Goal: Task Accomplishment & Management: Manage account settings

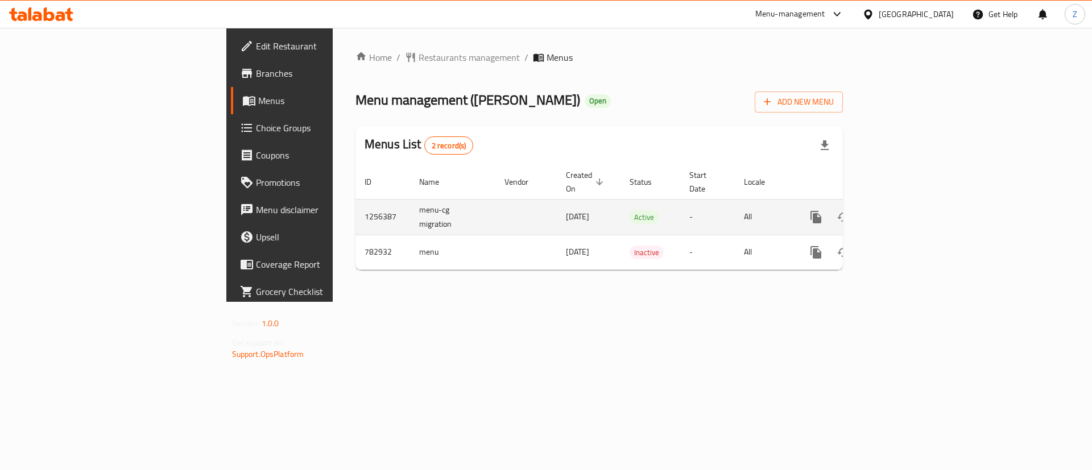
click at [905, 210] on icon "enhanced table" at bounding box center [898, 217] width 14 height 14
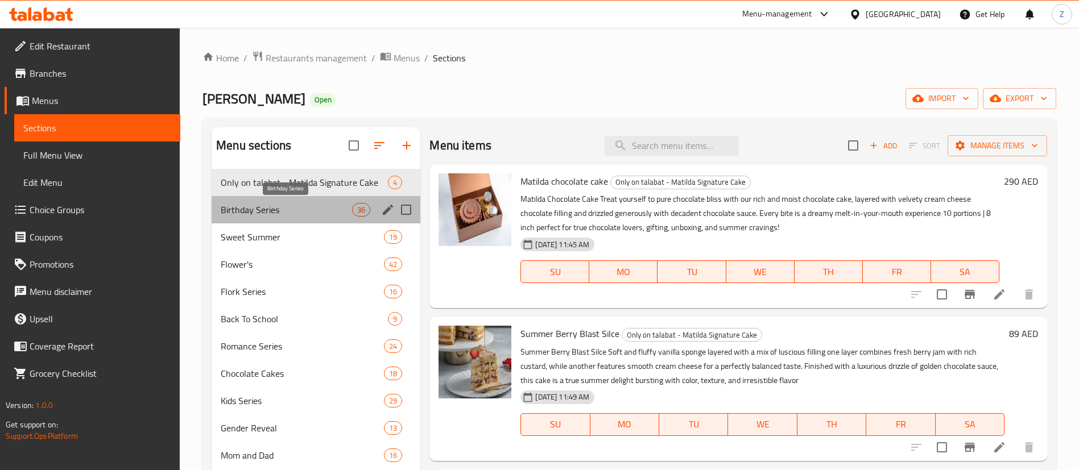
click at [270, 216] on span "Birthday Series" at bounding box center [286, 210] width 131 height 14
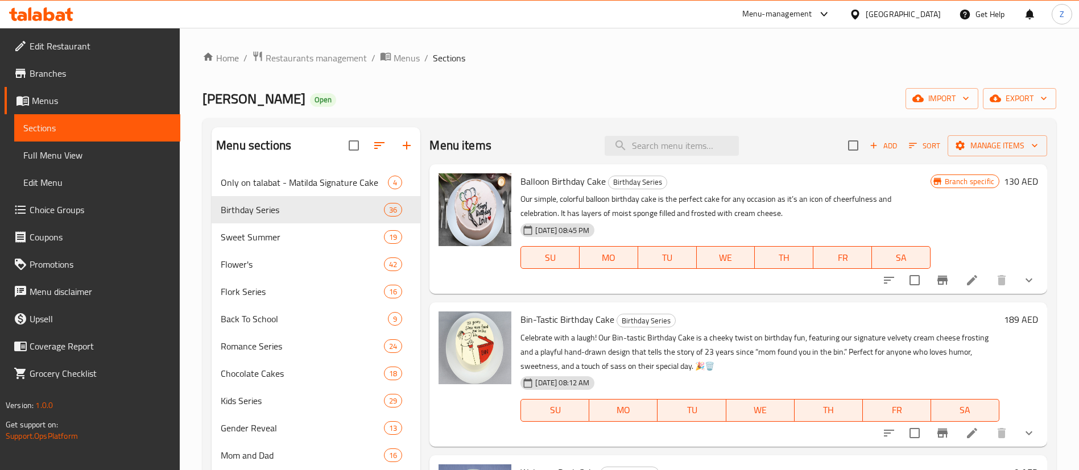
click at [1022, 274] on icon "show more" at bounding box center [1029, 281] width 14 height 14
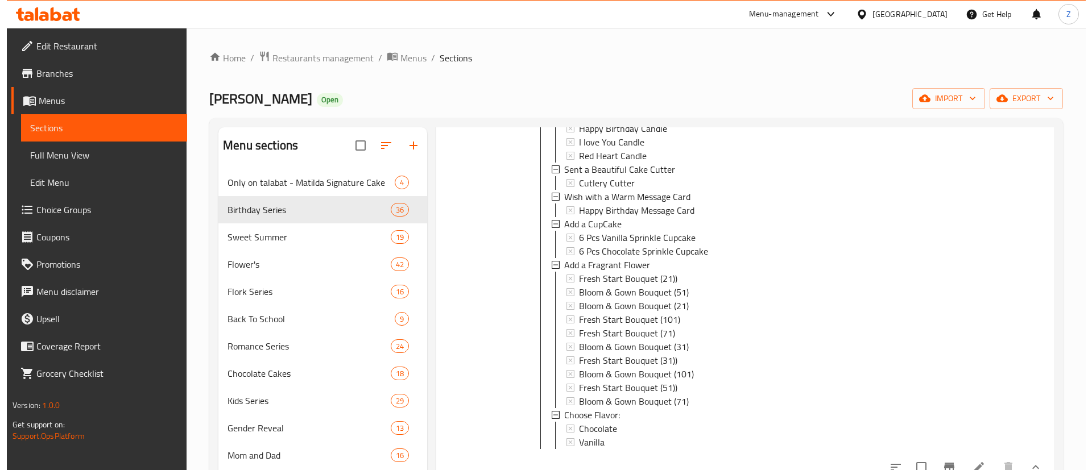
scroll to position [512, 0]
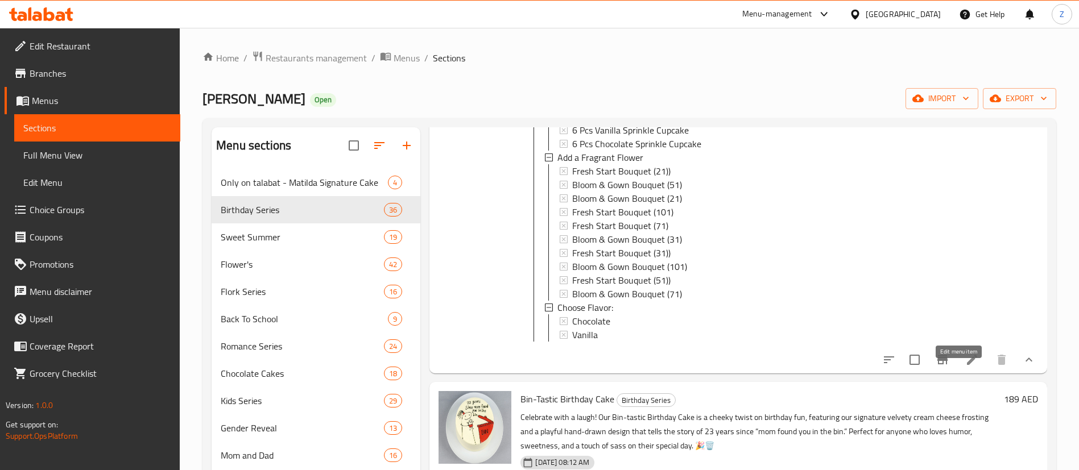
click at [967, 365] on icon at bounding box center [972, 360] width 10 height 10
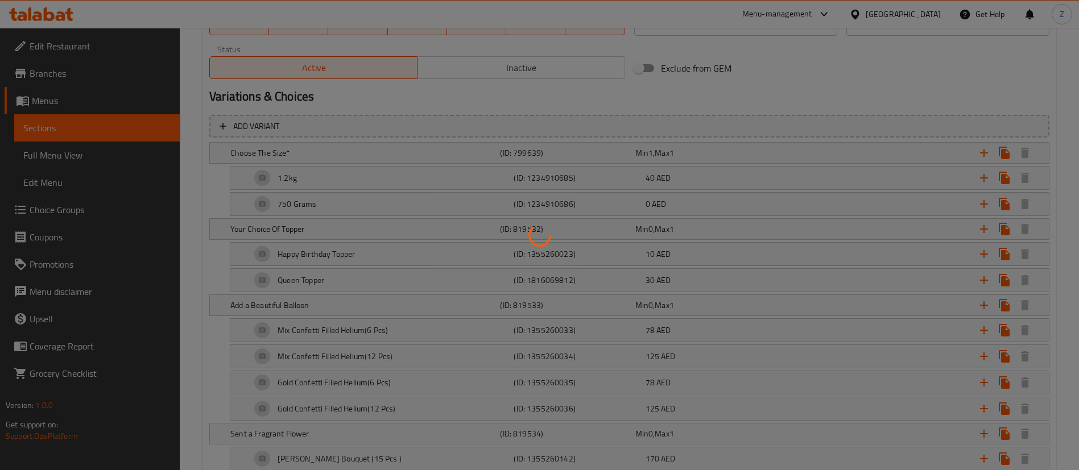
scroll to position [512, 0]
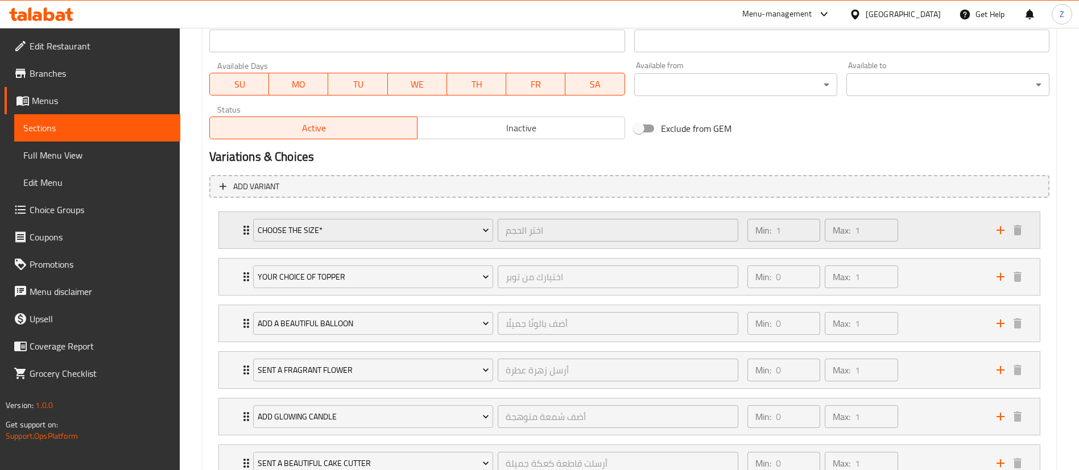
click at [923, 243] on div "Min: 1 ​ Max: 1 ​" at bounding box center [865, 230] width 249 height 36
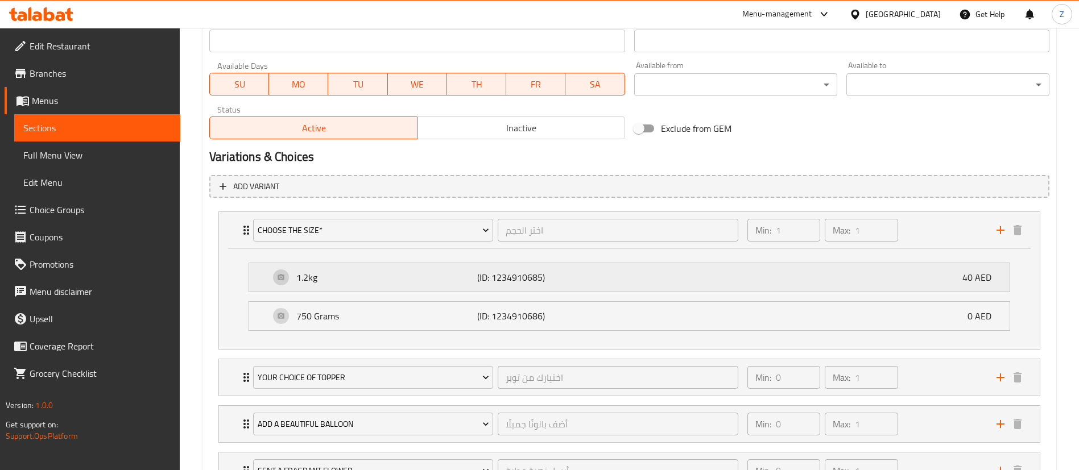
click at [411, 281] on p "1.2kg" at bounding box center [386, 278] width 181 height 14
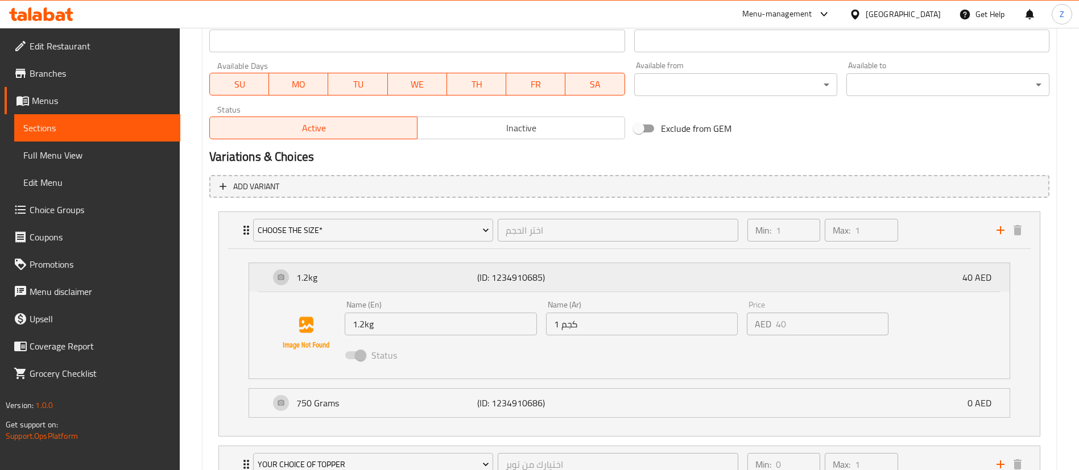
click at [414, 279] on p "1.2kg" at bounding box center [386, 278] width 181 height 14
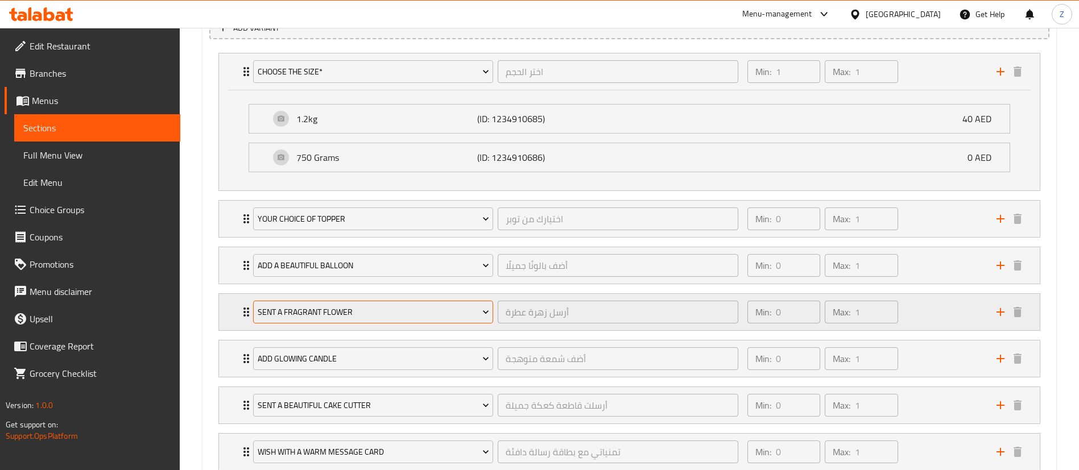
scroll to position [597, 0]
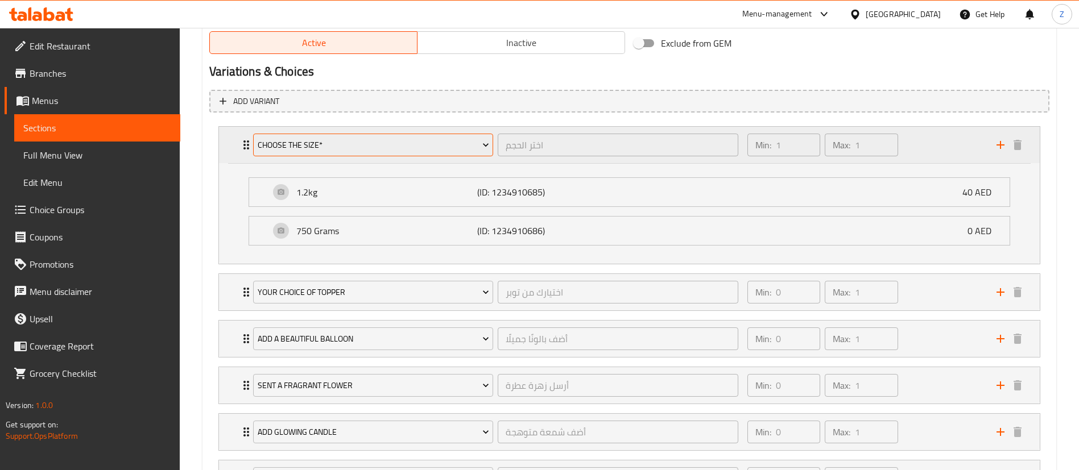
click at [486, 152] on span "Choose The Size*" at bounding box center [374, 145] width 232 height 14
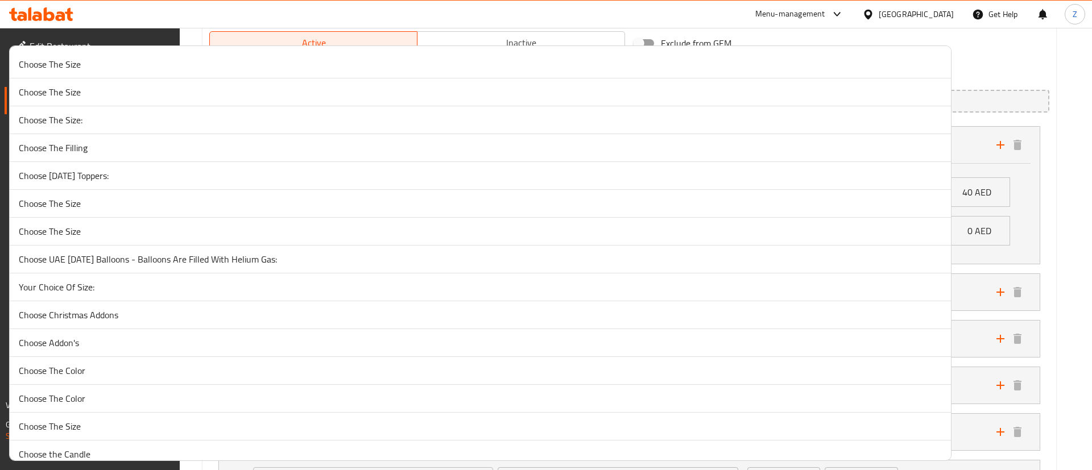
click at [1088, 170] on div at bounding box center [546, 235] width 1092 height 470
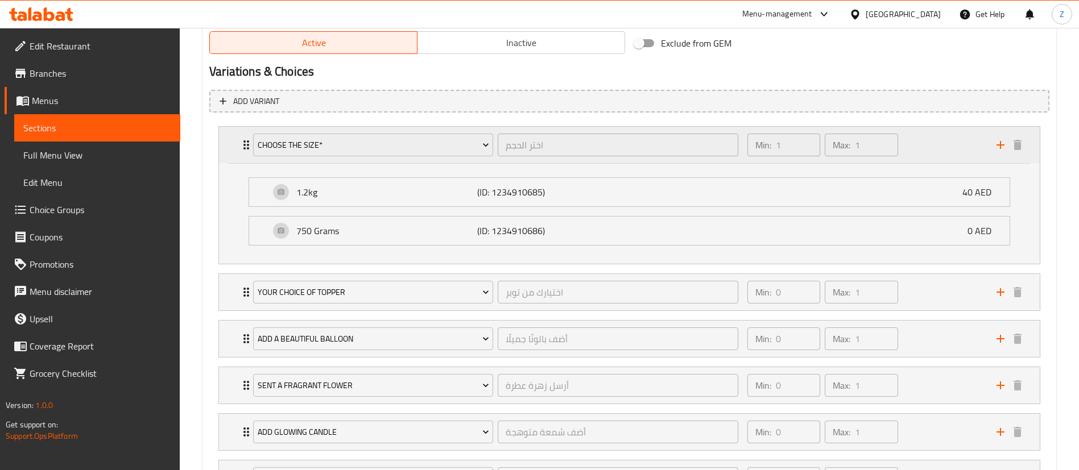
drag, startPoint x: 931, startPoint y: 138, endPoint x: 936, endPoint y: 147, distance: 10.4
click at [929, 138] on div "Min: 1 ​ Max: 1 ​" at bounding box center [865, 145] width 249 height 36
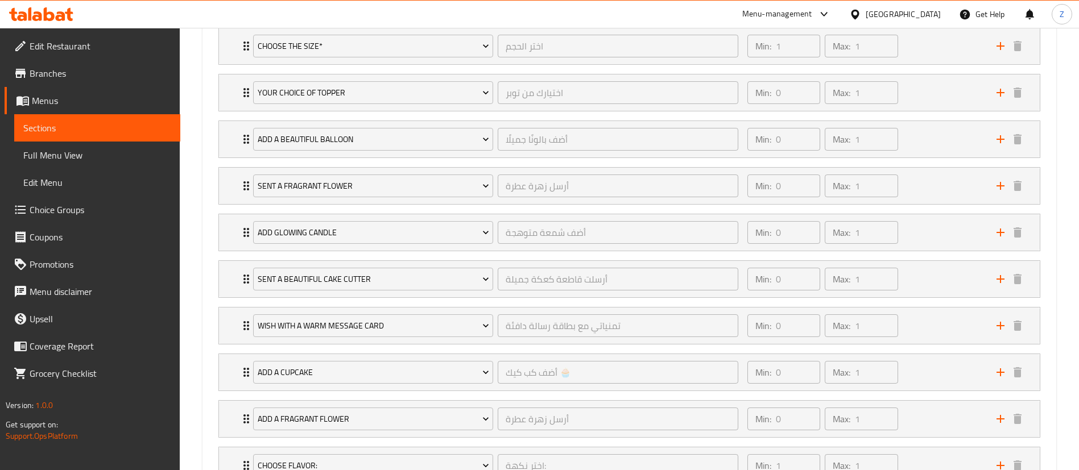
scroll to position [618, 0]
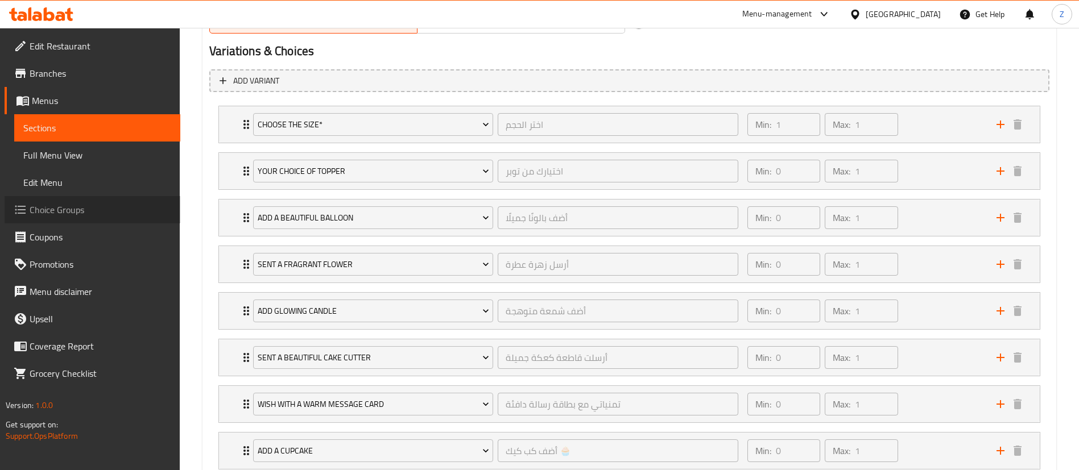
click at [66, 213] on span "Choice Groups" at bounding box center [101, 210] width 142 height 14
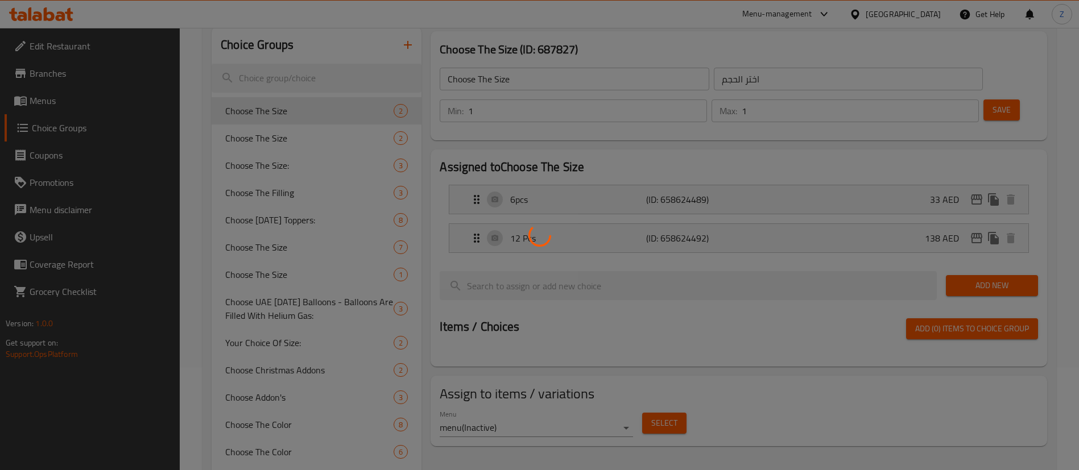
scroll to position [76, 0]
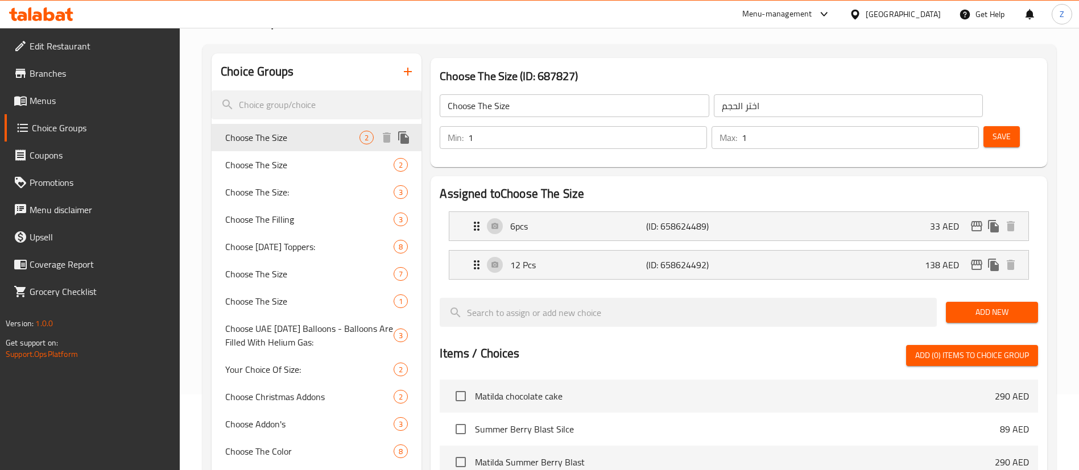
click at [272, 134] on span "Choose The Size" at bounding box center [292, 138] width 134 height 14
click at [255, 163] on span "Choose The Size" at bounding box center [309, 165] width 168 height 14
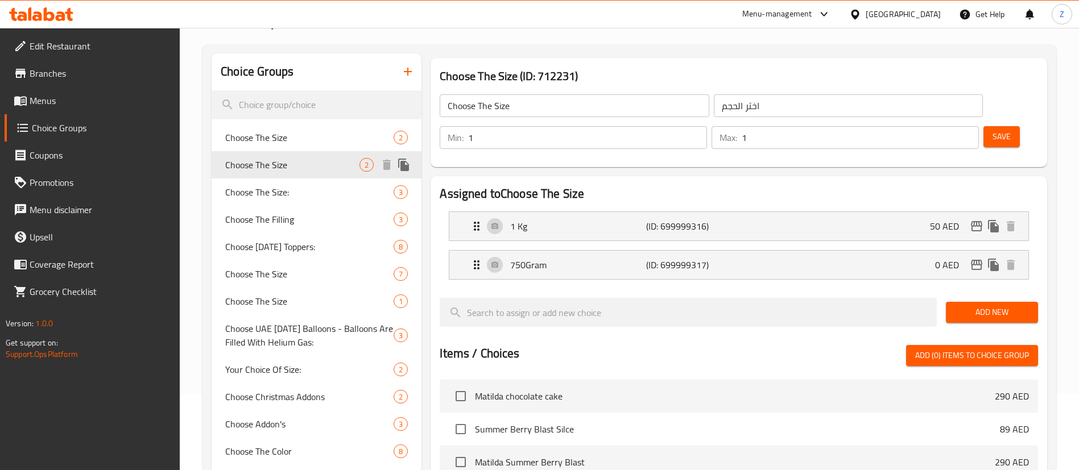
click at [261, 166] on span "Choose The Size" at bounding box center [292, 165] width 134 height 14
click at [270, 165] on span "Choose The Size" at bounding box center [292, 165] width 134 height 14
click at [267, 133] on span "Choose The Size" at bounding box center [292, 138] width 134 height 14
click at [269, 161] on span "Choose The Size" at bounding box center [309, 165] width 168 height 14
click at [269, 167] on span "Choose The Size" at bounding box center [309, 165] width 168 height 14
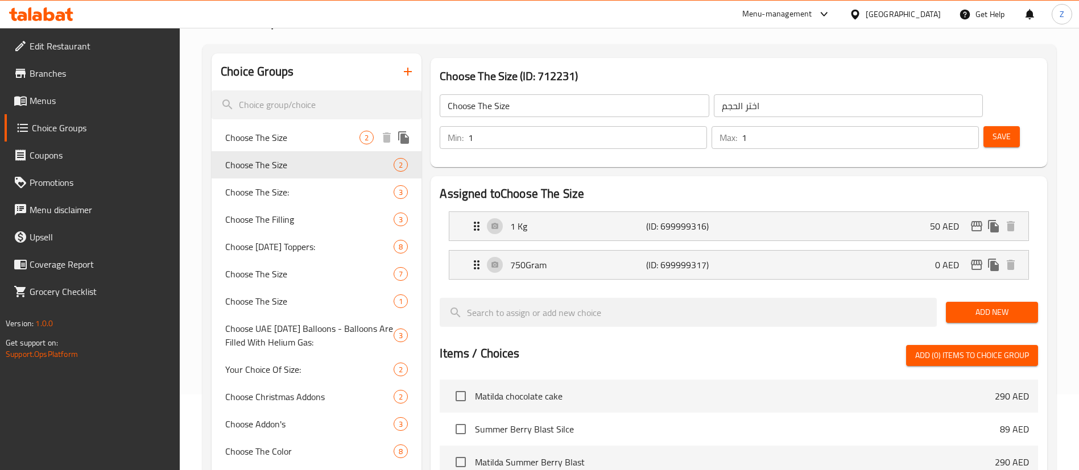
click at [258, 167] on span "Choose The Size" at bounding box center [309, 165] width 168 height 14
click at [279, 135] on span "Choose The Size" at bounding box center [292, 138] width 134 height 14
click at [271, 141] on span "Choose The Size" at bounding box center [292, 138] width 134 height 14
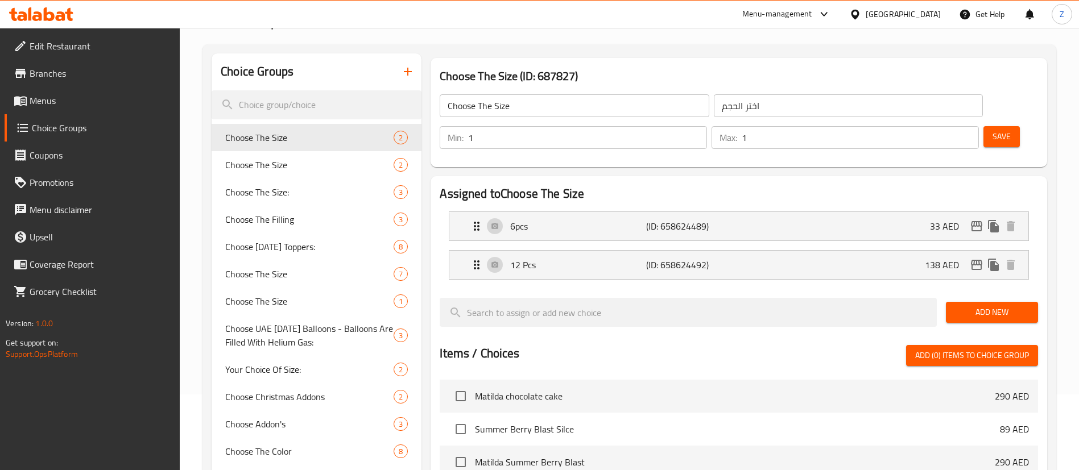
scroll to position [0, 0]
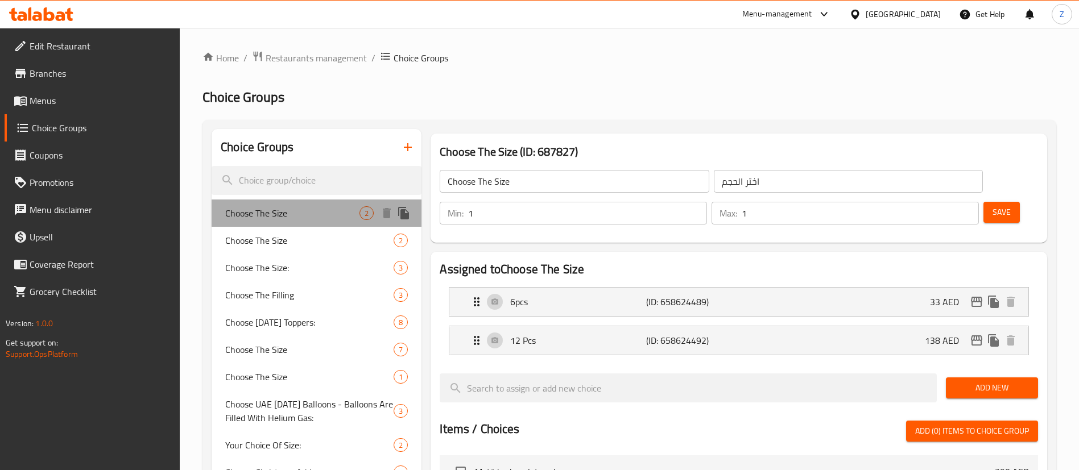
click at [274, 212] on span "Choose The Size" at bounding box center [292, 214] width 134 height 14
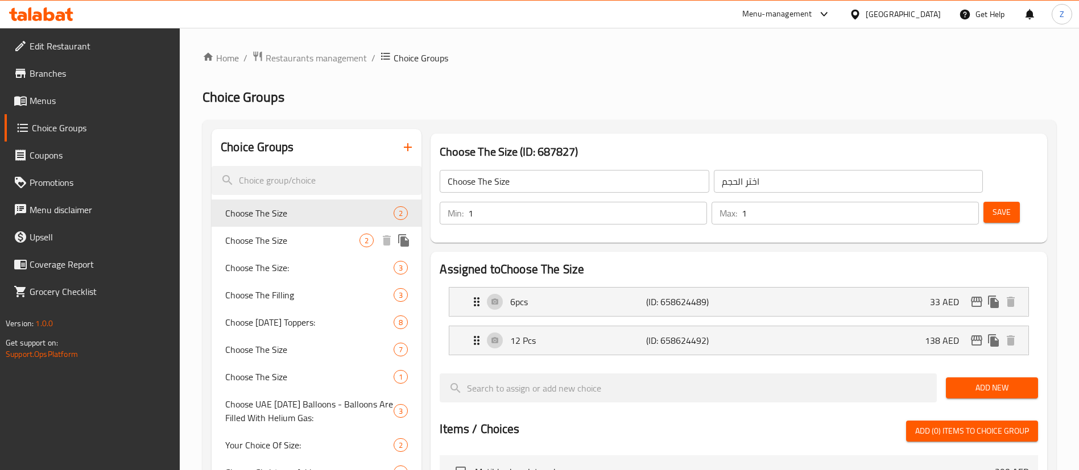
click at [270, 239] on span "Choose The Size" at bounding box center [292, 241] width 134 height 14
click at [282, 266] on span "Choose The Size:" at bounding box center [309, 268] width 168 height 14
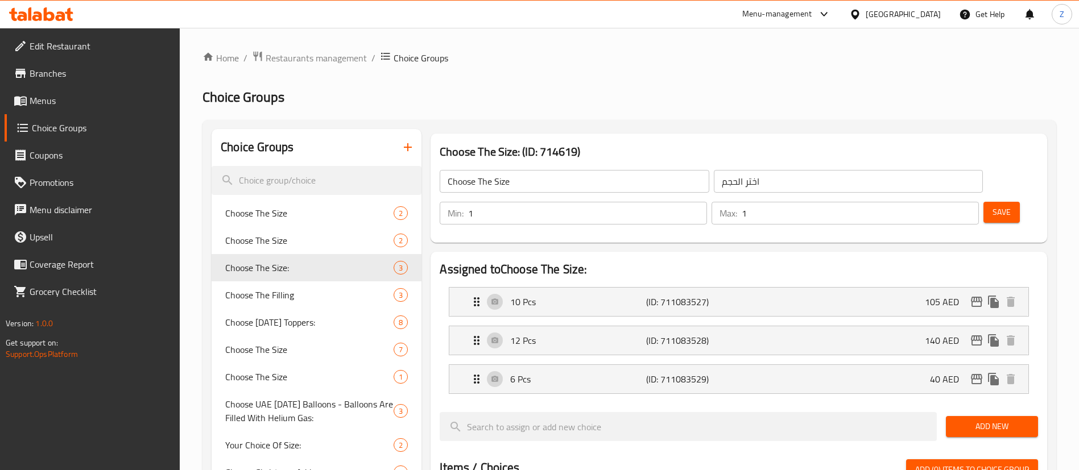
type input "Choose The Size:"
type input "اختر الحجم:"
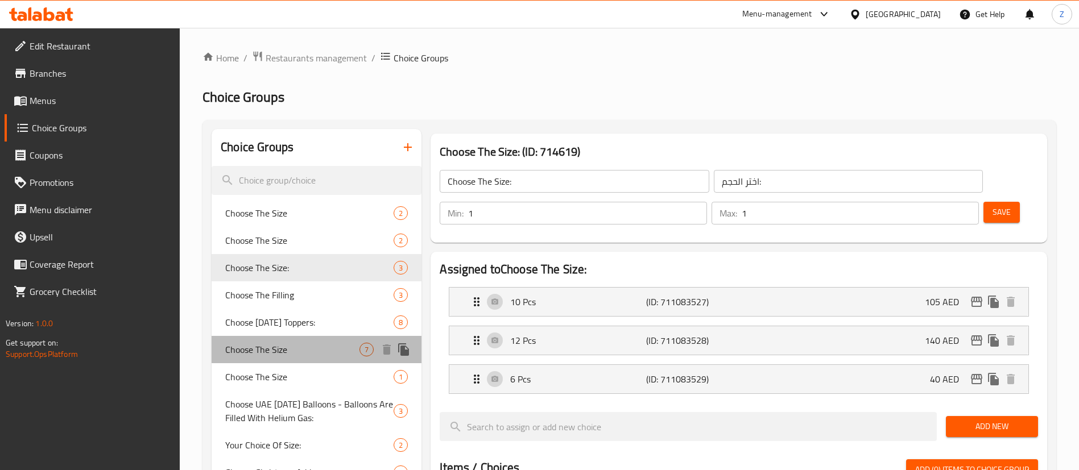
click at [293, 352] on span "Choose The Size" at bounding box center [292, 350] width 134 height 14
type input "Choose The Size"
type input "اختر الحجم"
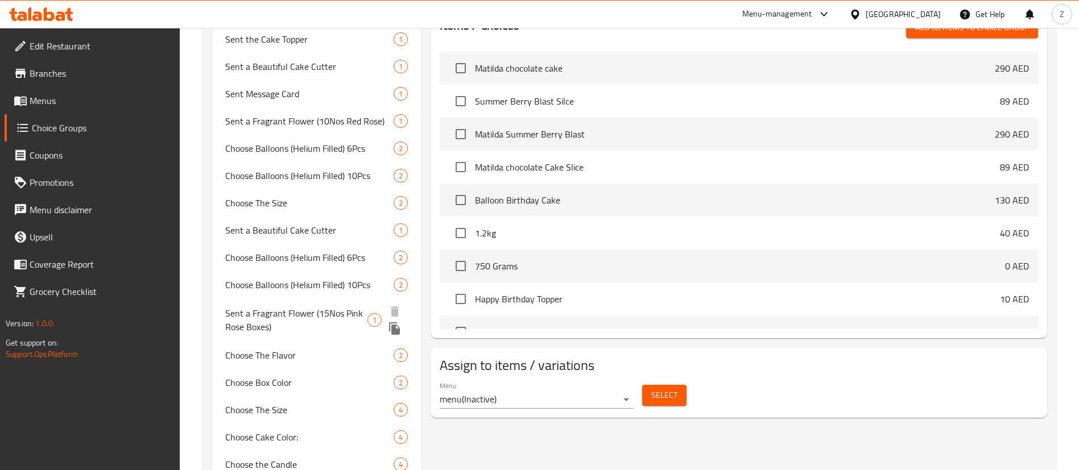
scroll to position [683, 0]
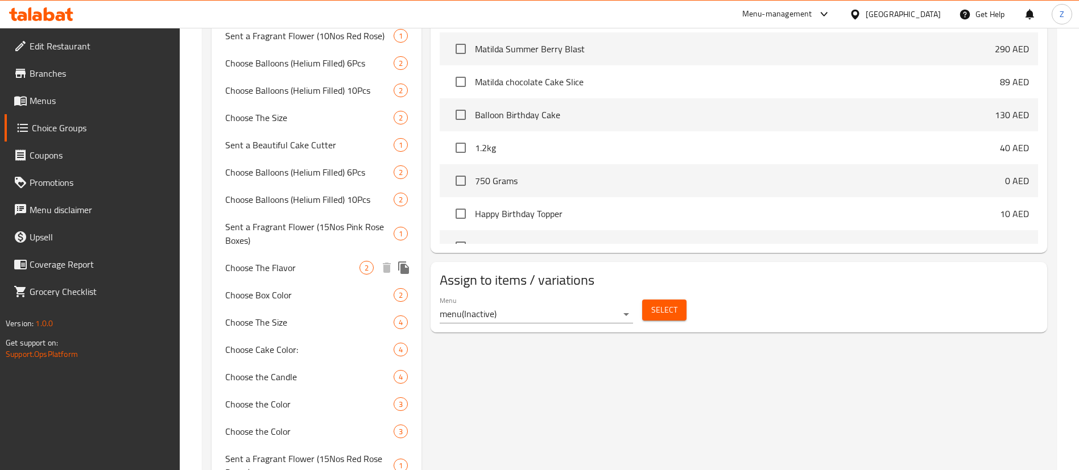
drag, startPoint x: 286, startPoint y: 268, endPoint x: 265, endPoint y: 298, distance: 37.1
click at [286, 268] on span "Choose The Flavor" at bounding box center [292, 268] width 134 height 14
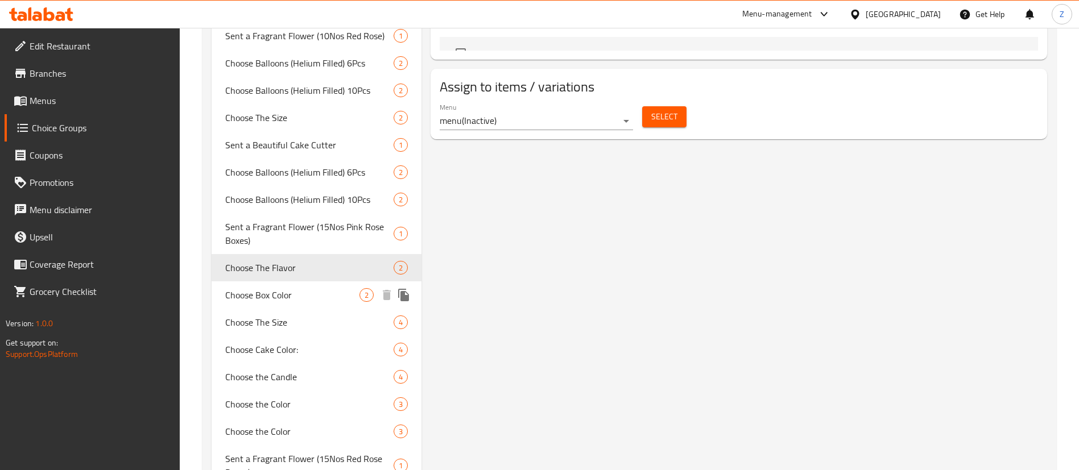
type input "Choose The Flavor"
type input "اختر النكهة"
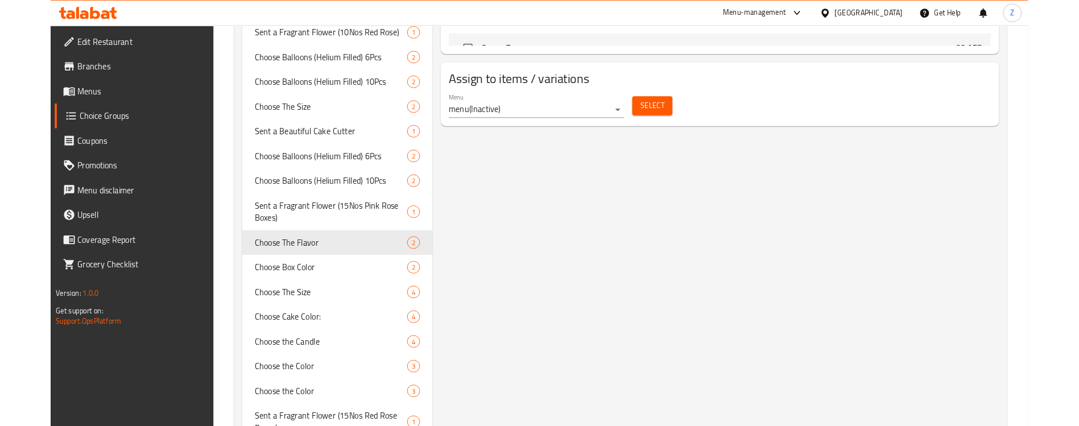
scroll to position [0, 0]
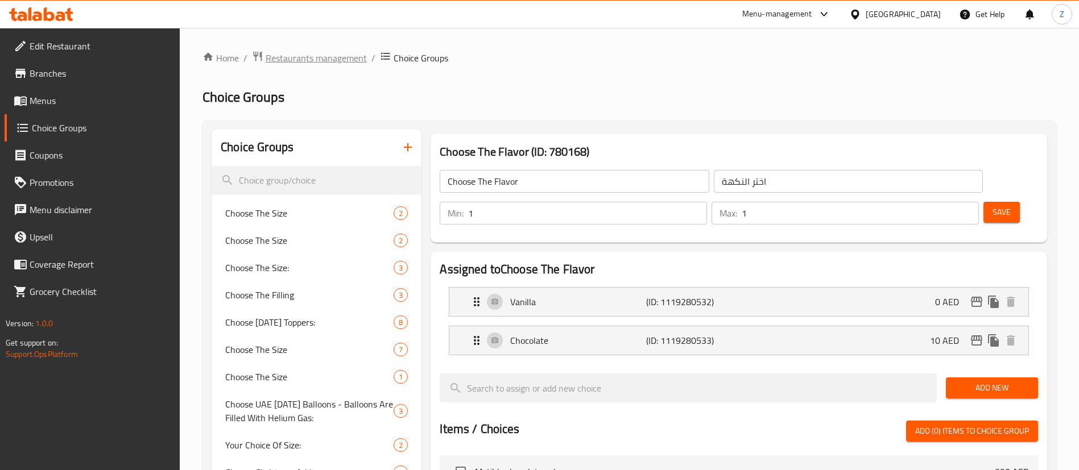
click at [329, 57] on span "Restaurants management" at bounding box center [316, 58] width 101 height 14
